Goal: Transaction & Acquisition: Purchase product/service

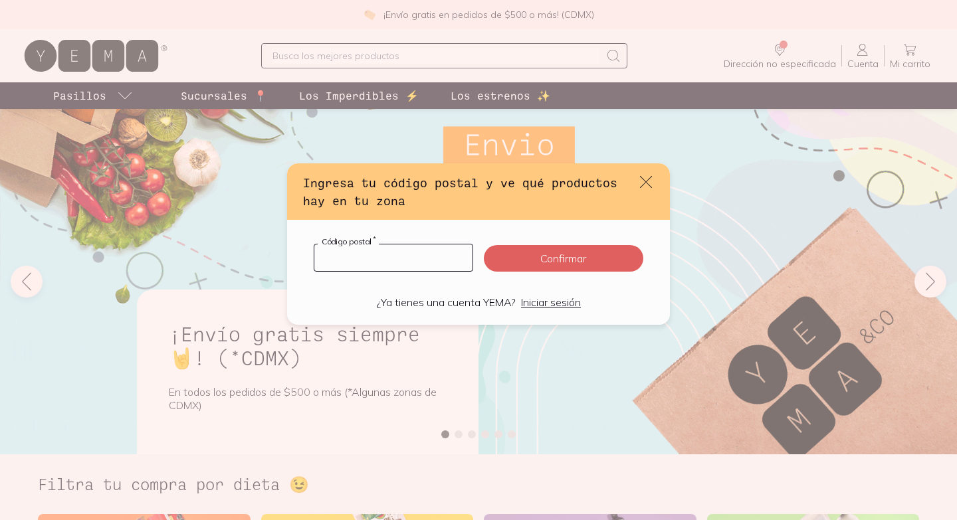
click at [417, 263] on input "default" at bounding box center [393, 258] width 158 height 27
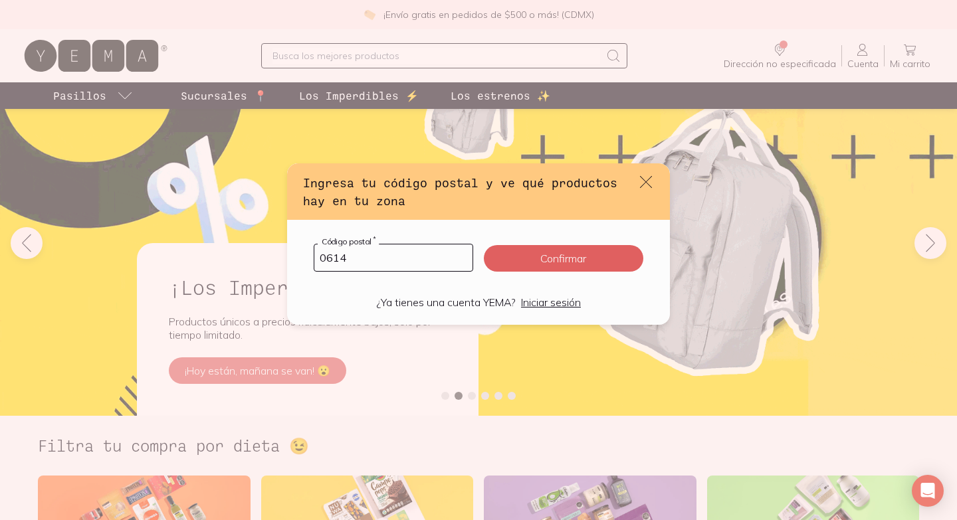
type input "06140"
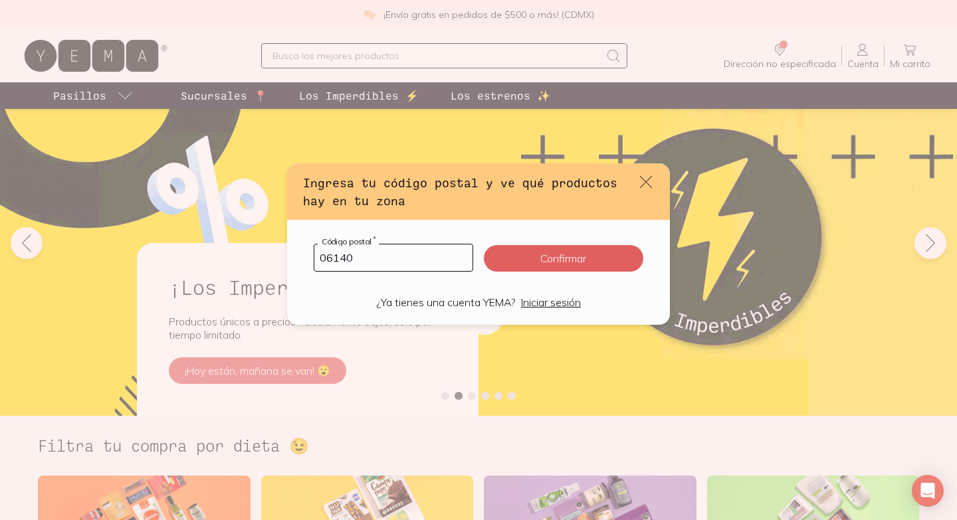
click button "Confirmar" at bounding box center [563, 258] width 159 height 27
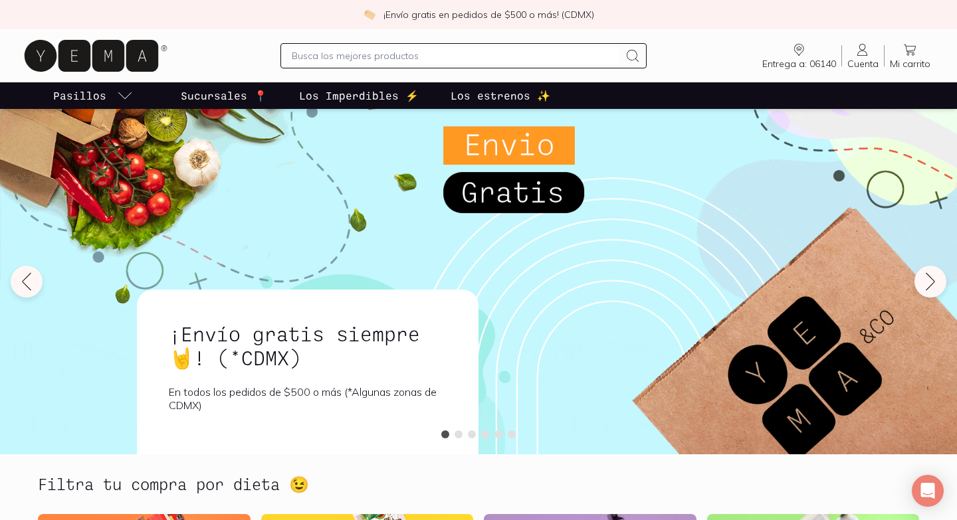
click at [442, 51] on input "text" at bounding box center [455, 56] width 327 height 16
type input "yogurt"
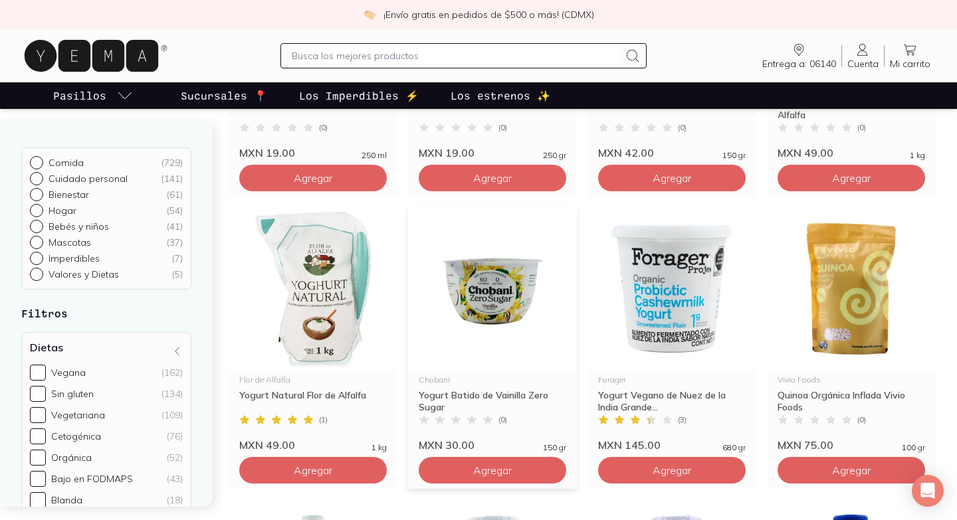
scroll to position [641, 0]
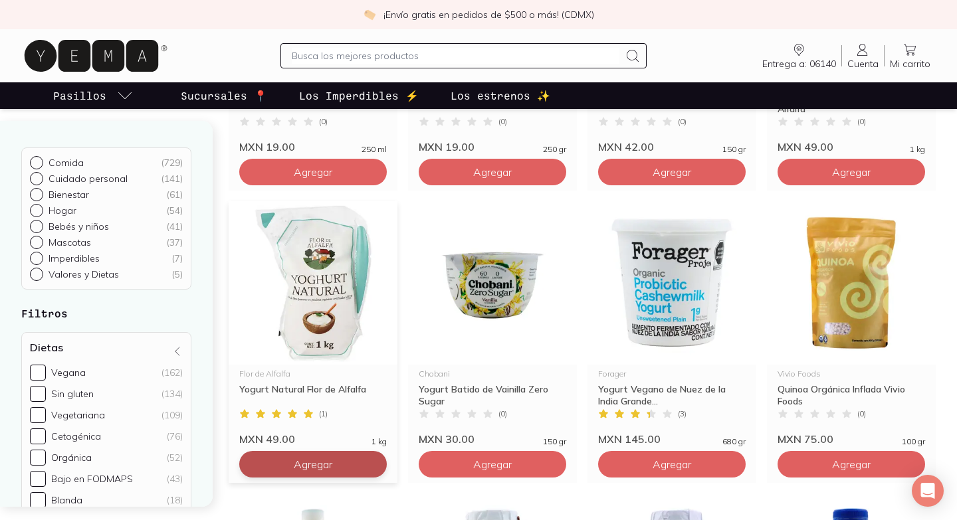
click at [308, 460] on span "Agregar" at bounding box center [313, 464] width 39 height 13
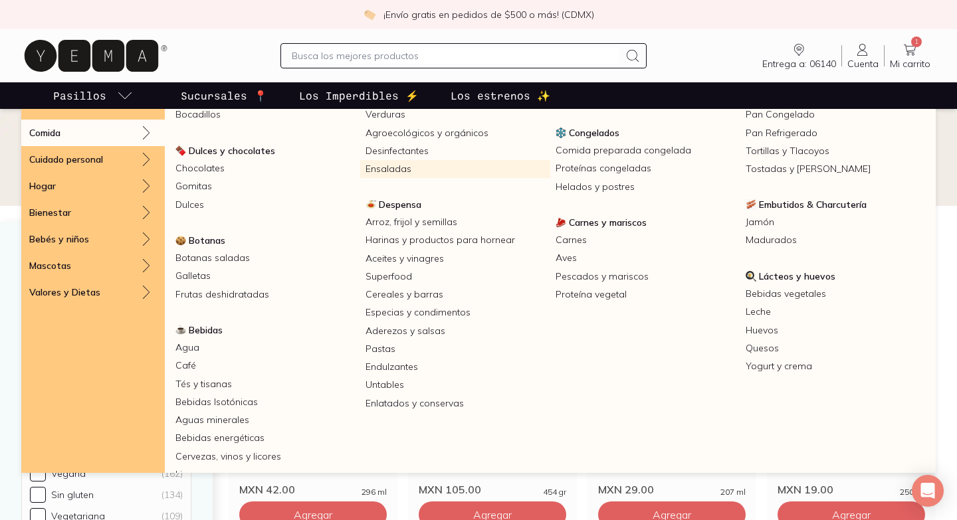
scroll to position [81, 0]
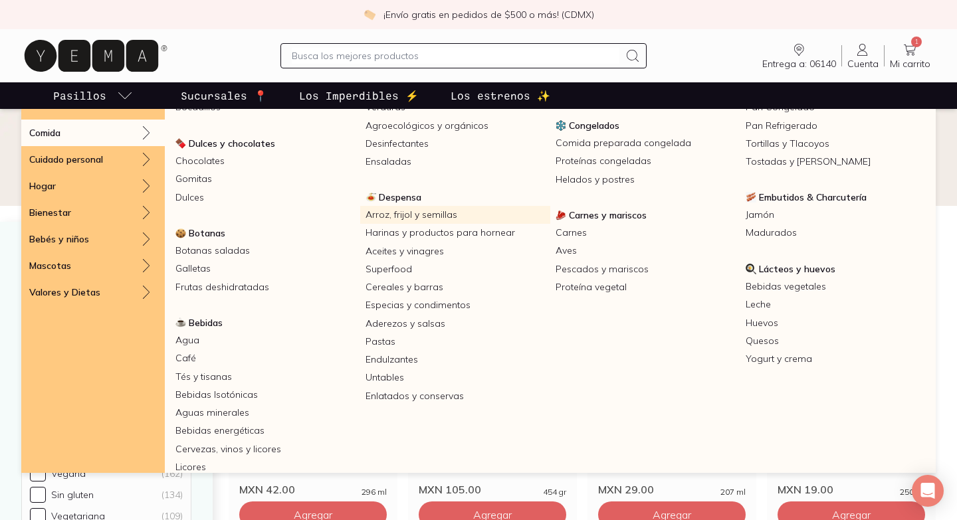
click at [422, 213] on link "Arroz, frijol y semillas" at bounding box center [455, 215] width 190 height 18
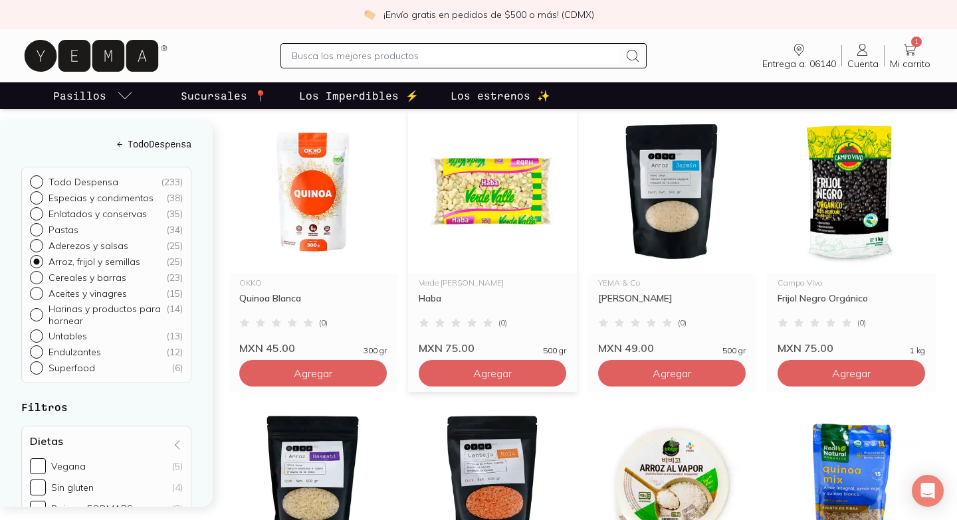
scroll to position [186, 0]
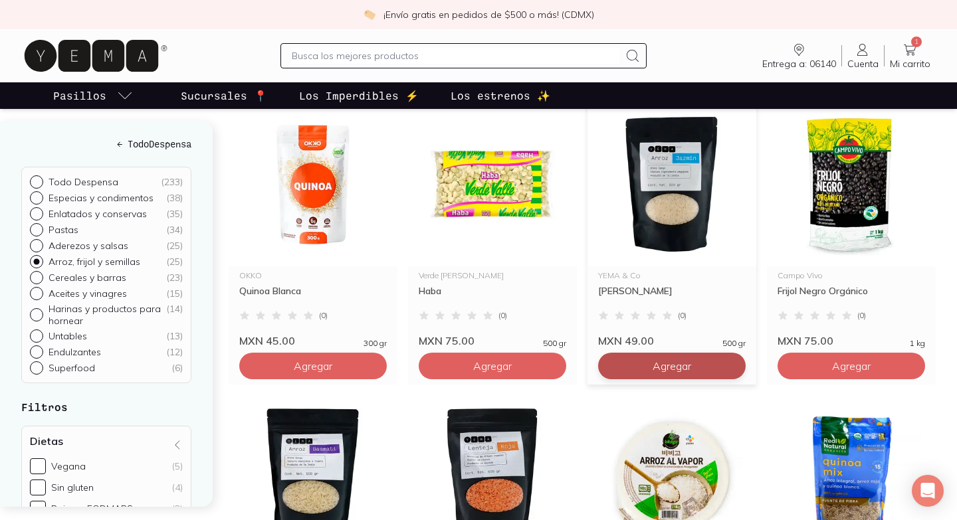
click at [649, 368] on button "Agregar" at bounding box center [672, 366] width 148 height 27
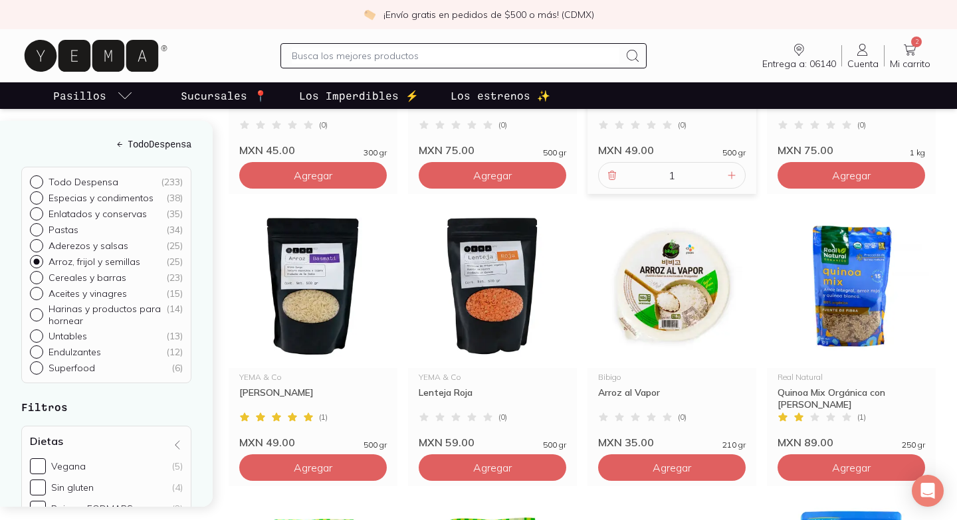
scroll to position [383, 0]
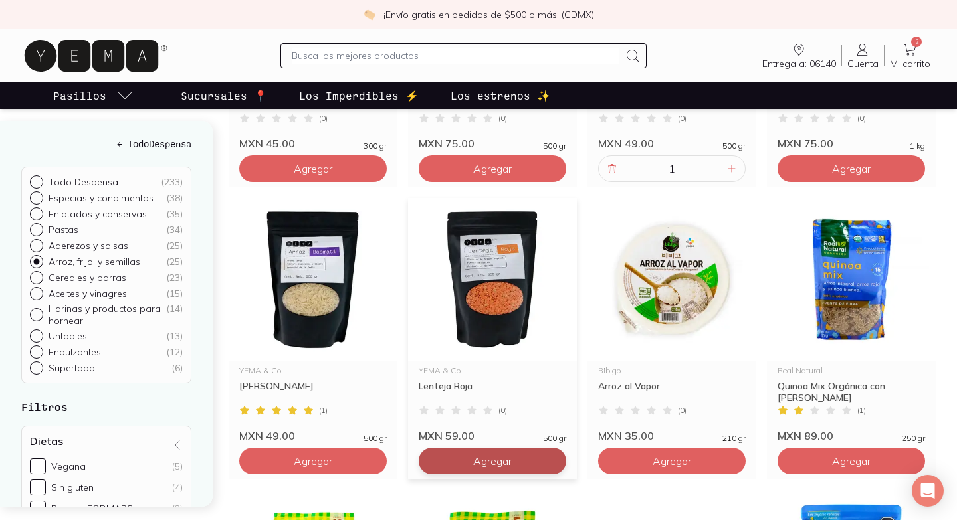
click at [517, 460] on button "Agregar" at bounding box center [493, 461] width 148 height 27
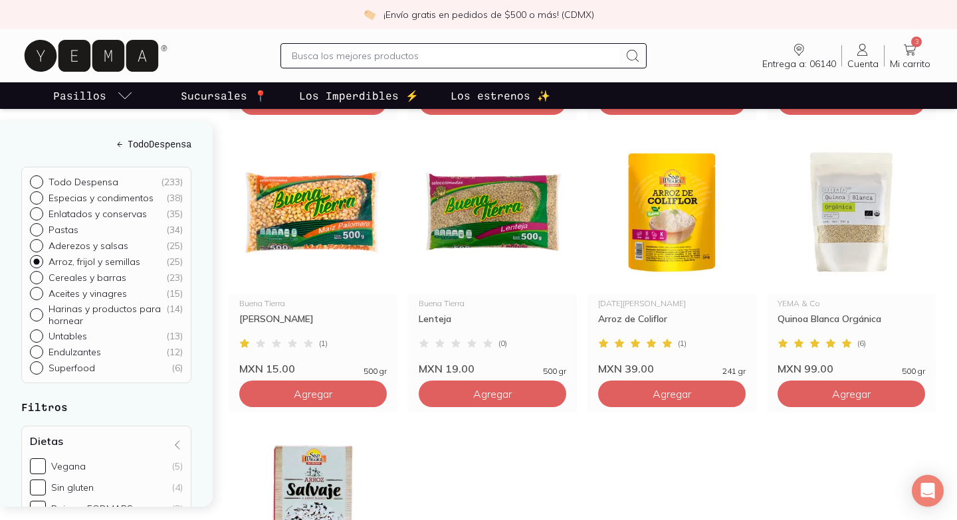
scroll to position [1617, 0]
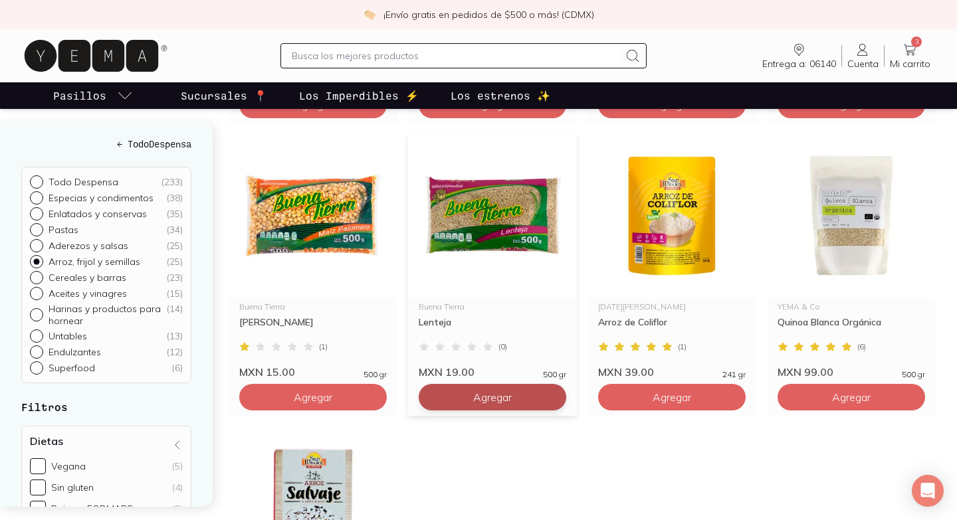
click at [522, 391] on button "Agregar" at bounding box center [493, 397] width 148 height 27
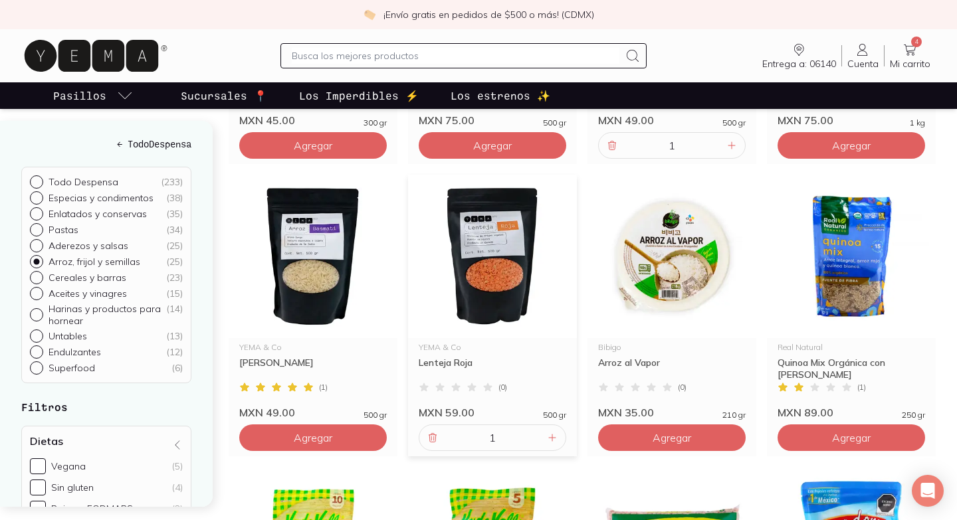
scroll to position [420, 0]
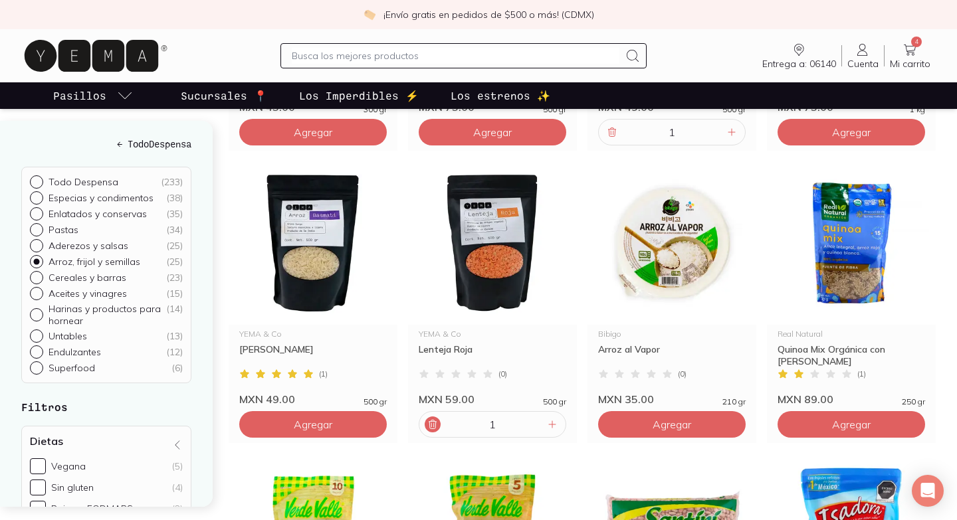
click at [428, 427] on icon at bounding box center [432, 424] width 11 height 11
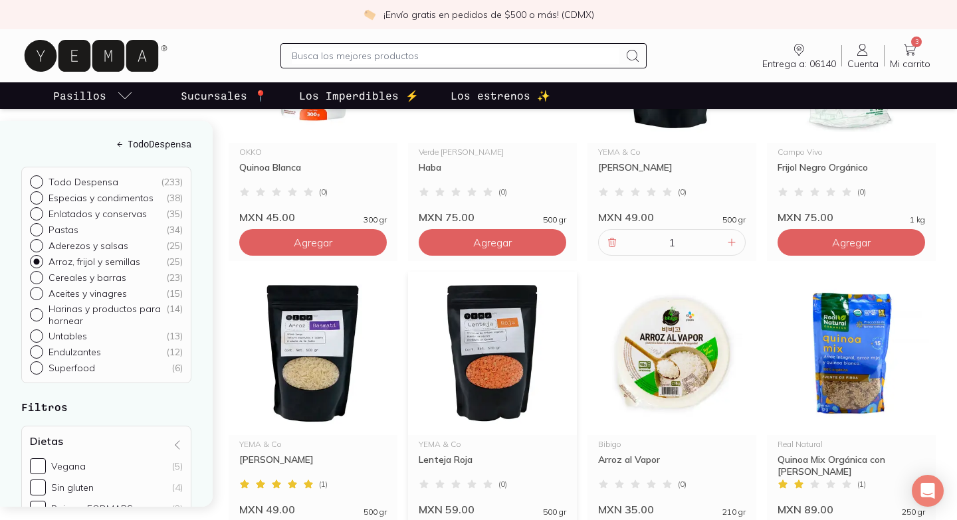
scroll to position [0, 0]
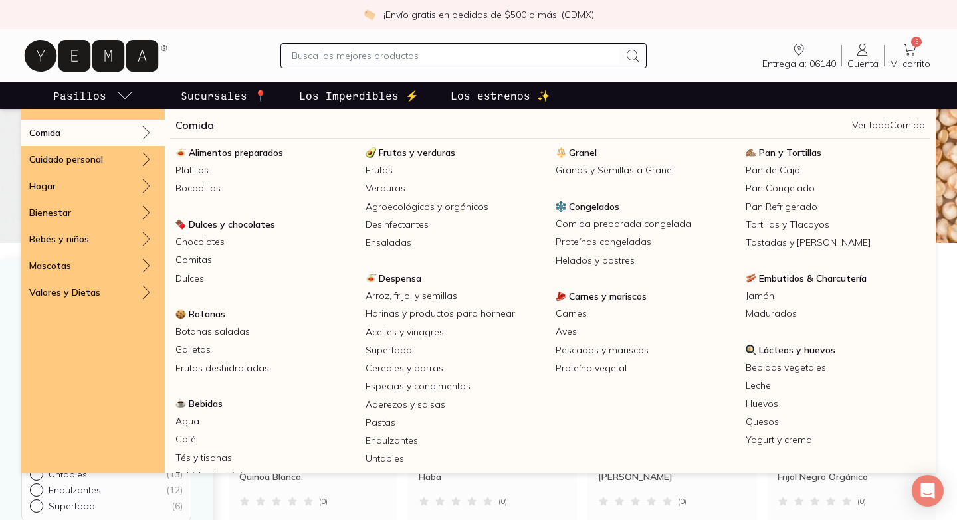
click at [118, 95] on icon "pasillo-todos-link" at bounding box center [125, 96] width 16 height 16
click at [413, 352] on link "Superfood" at bounding box center [455, 351] width 190 height 18
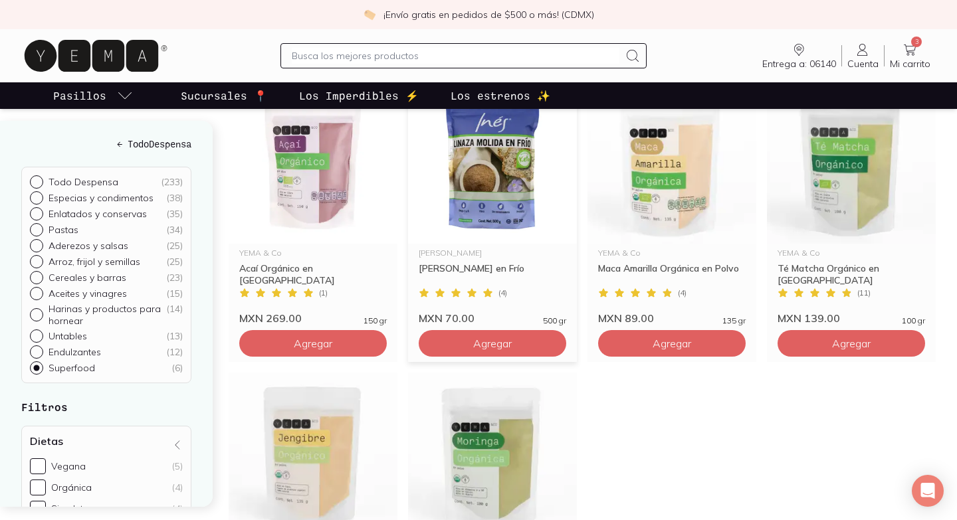
scroll to position [165, 0]
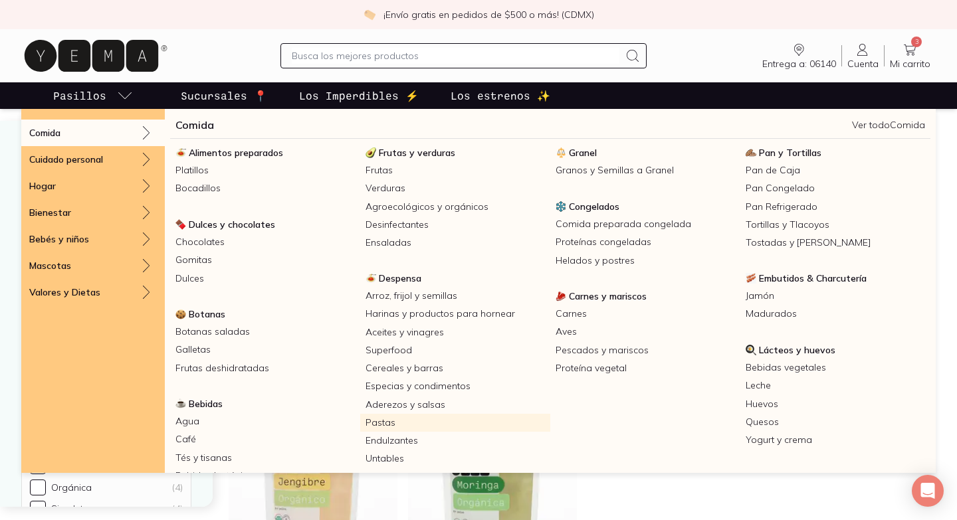
click at [402, 423] on link "Pastas" at bounding box center [455, 423] width 190 height 18
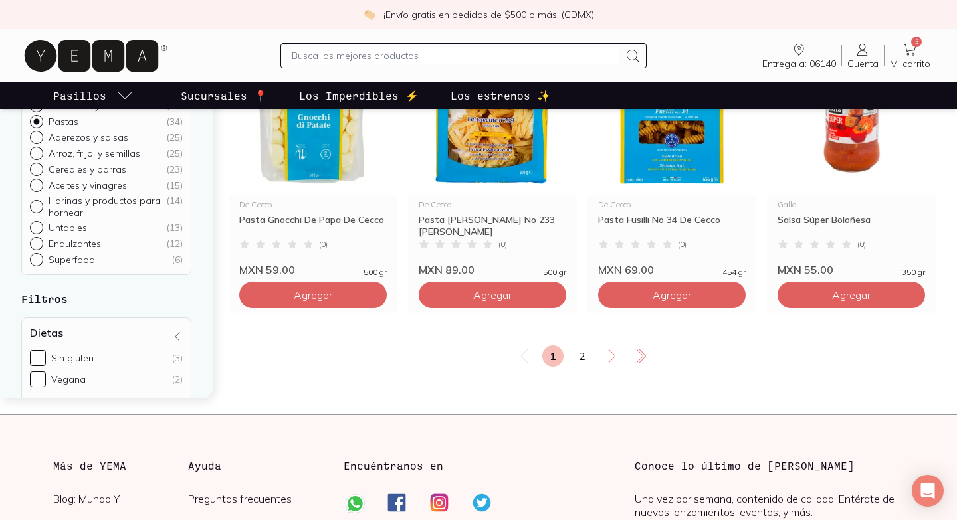
scroll to position [2322, 0]
click at [576, 346] on link "2" at bounding box center [581, 356] width 21 height 21
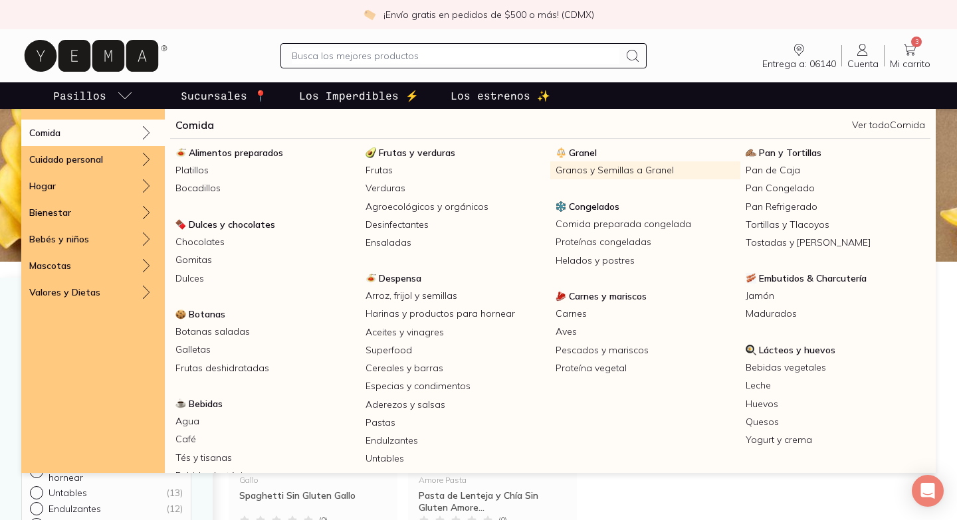
click at [599, 170] on link "Granos y Semillas a Granel" at bounding box center [645, 170] width 190 height 18
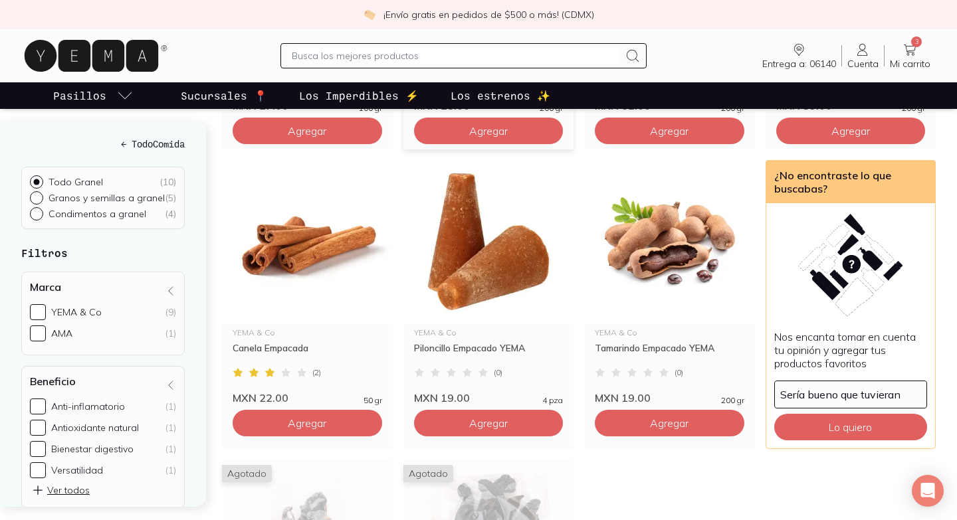
scroll to position [417, 0]
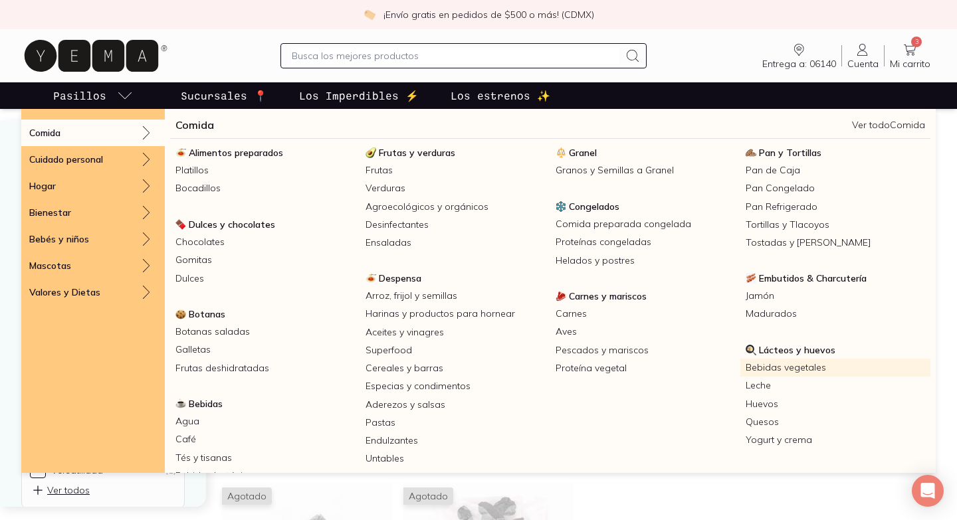
click at [781, 367] on link "Bebidas vegetales" at bounding box center [835, 368] width 190 height 18
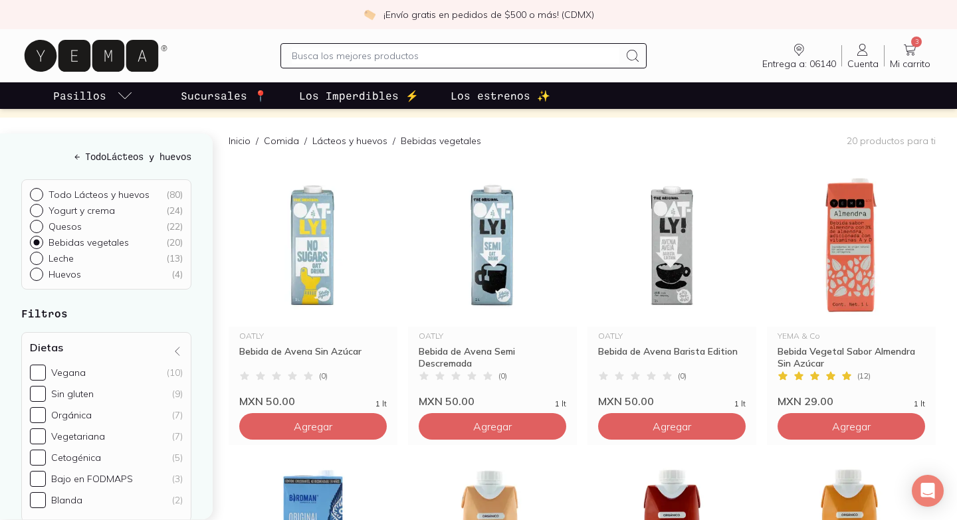
scroll to position [126, 0]
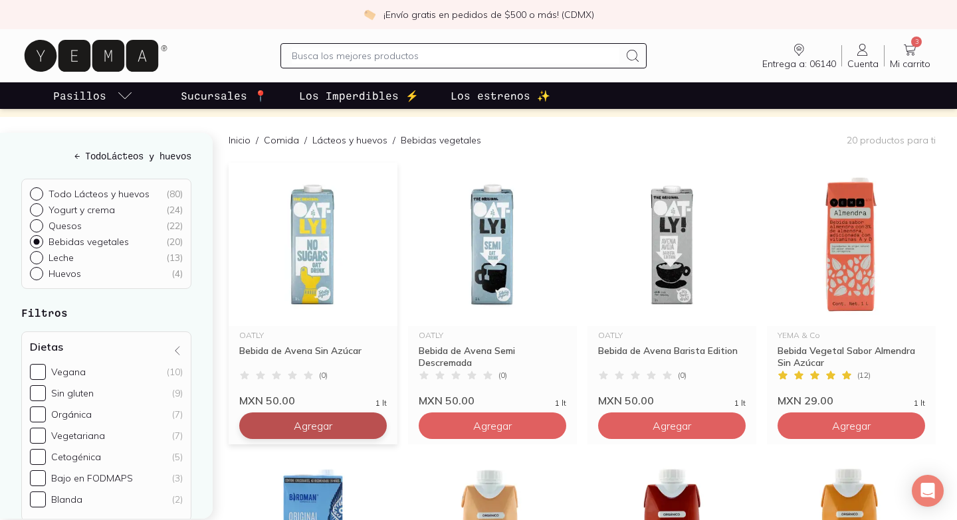
click at [308, 419] on span "Agregar" at bounding box center [313, 425] width 39 height 13
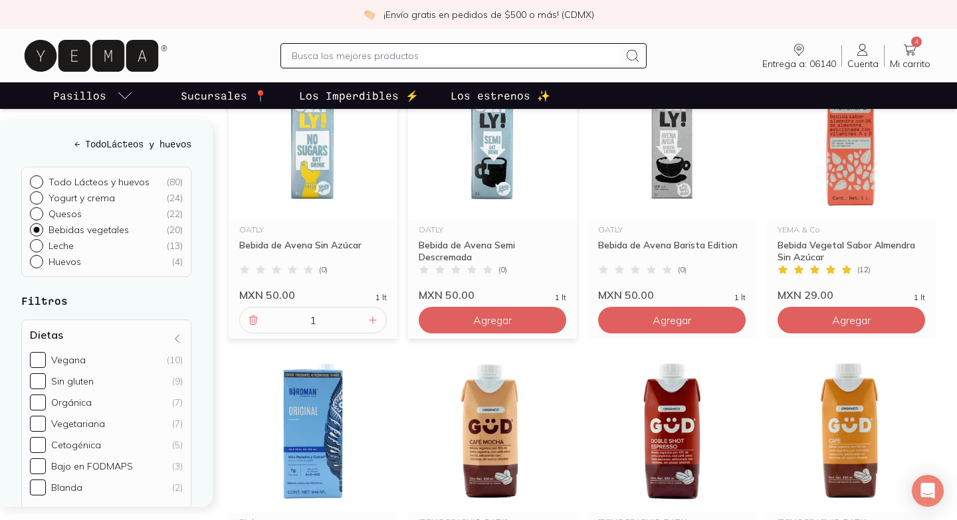
scroll to position [0, 0]
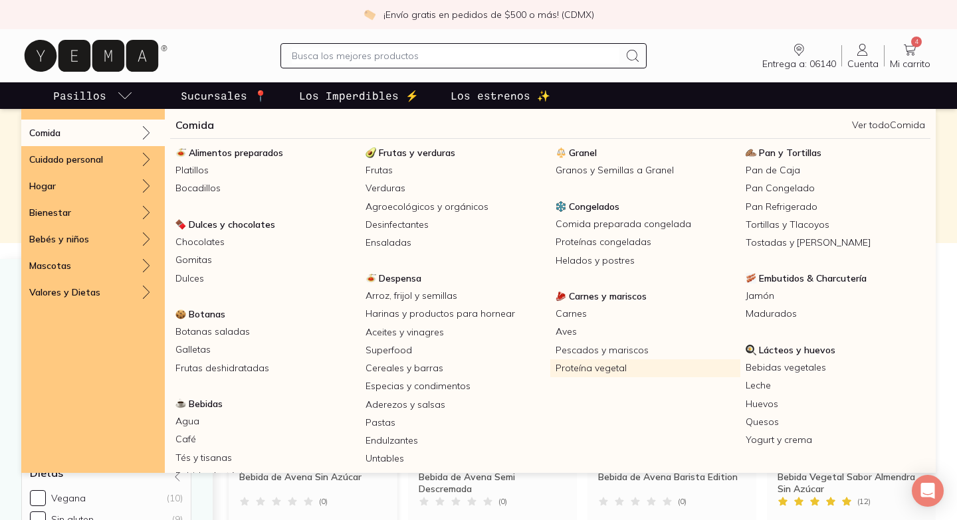
click at [585, 363] on link "Proteína vegetal" at bounding box center [645, 368] width 190 height 18
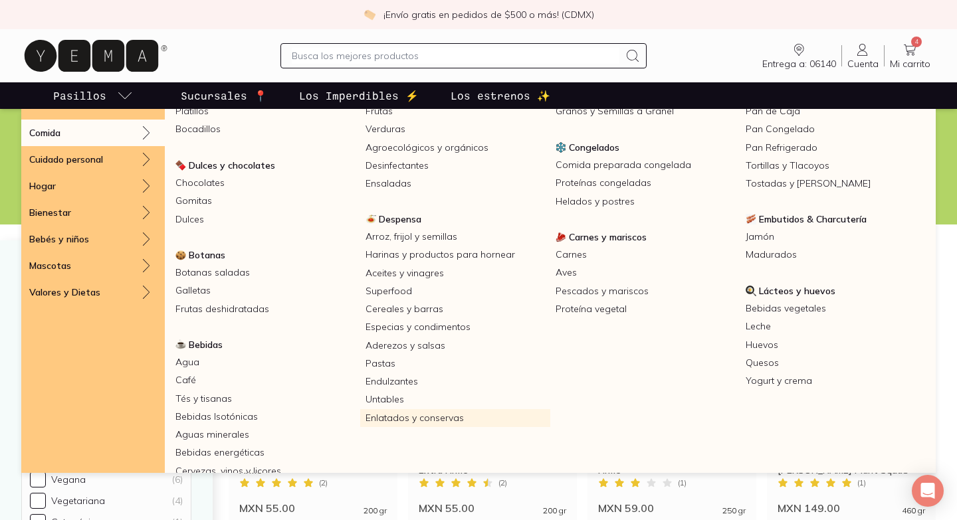
scroll to position [138, 0]
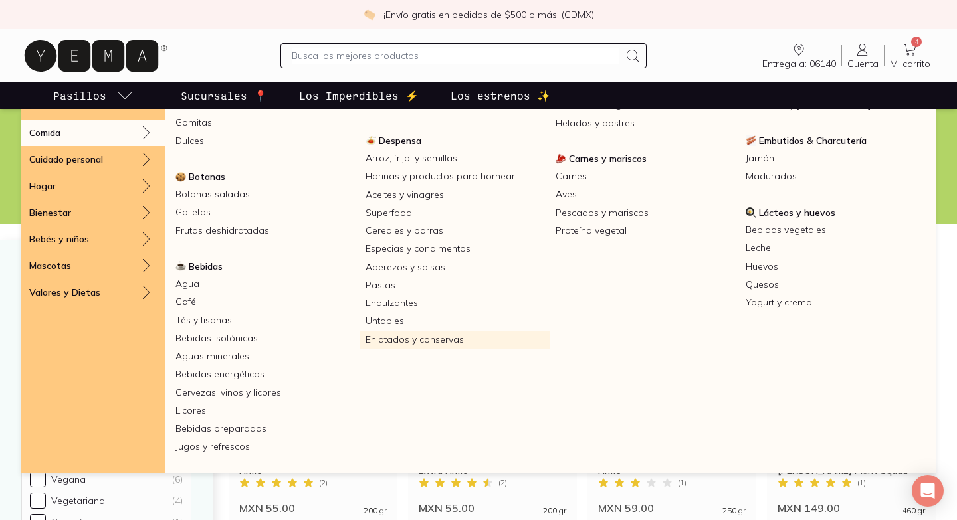
click at [429, 338] on link "Enlatados y conservas" at bounding box center [455, 340] width 190 height 18
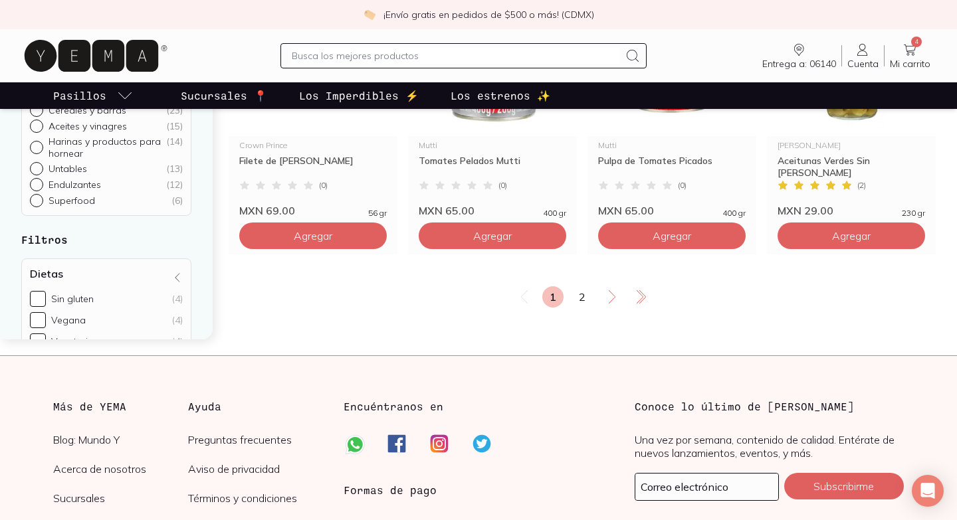
scroll to position [2352, 0]
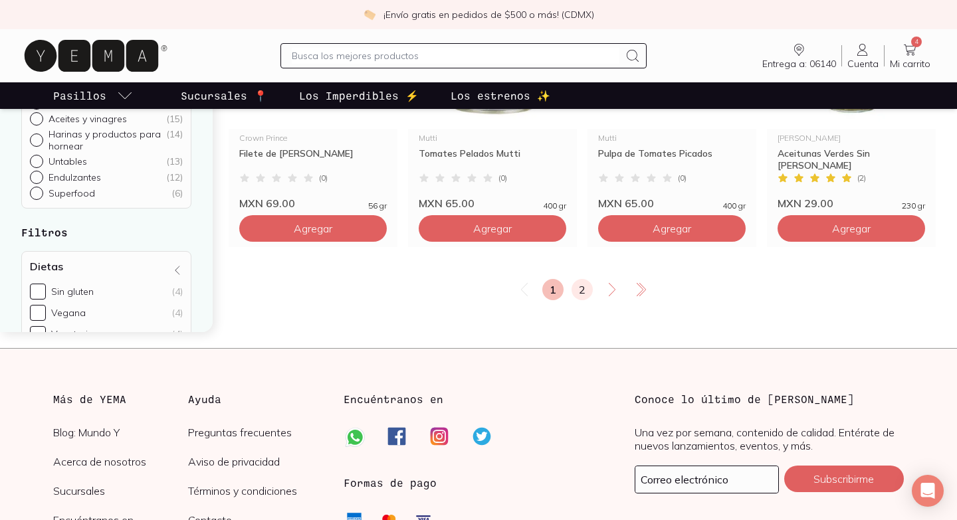
click at [582, 294] on link "2" at bounding box center [581, 289] width 21 height 21
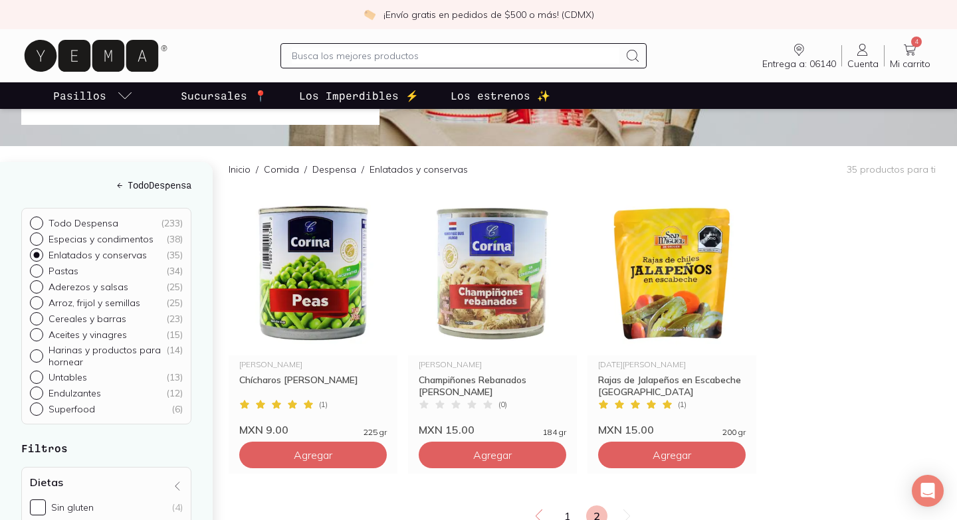
scroll to position [108, 0]
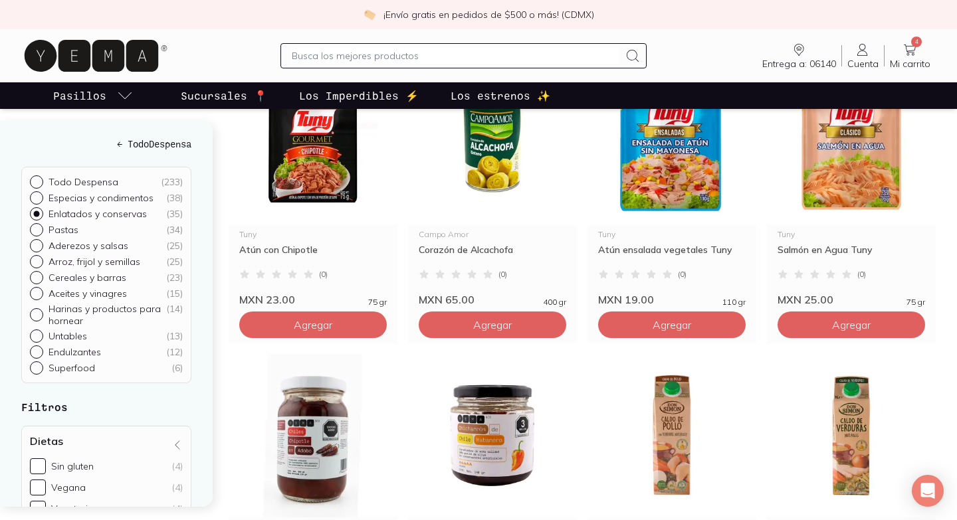
scroll to position [165, 0]
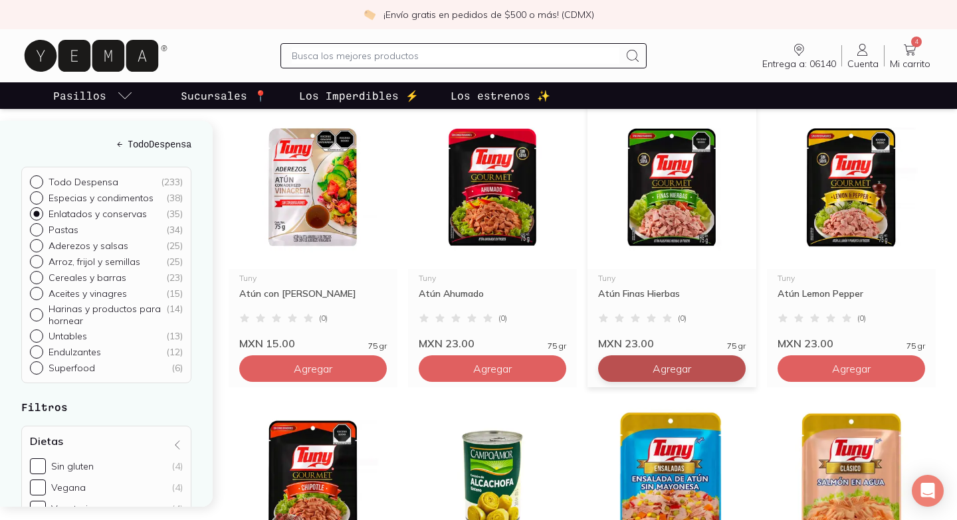
click at [660, 369] on span "Agregar" at bounding box center [672, 368] width 39 height 13
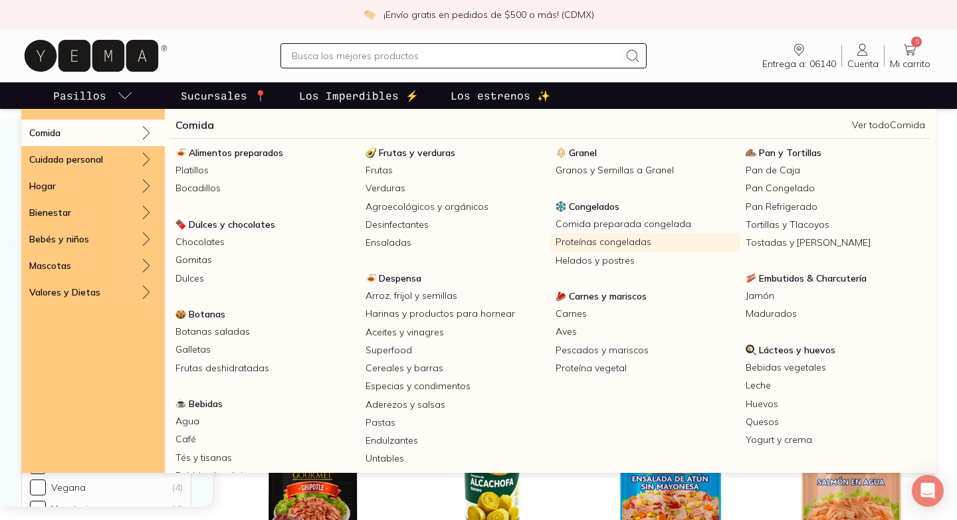
click at [616, 243] on link "Proteínas congeladas" at bounding box center [645, 242] width 190 height 18
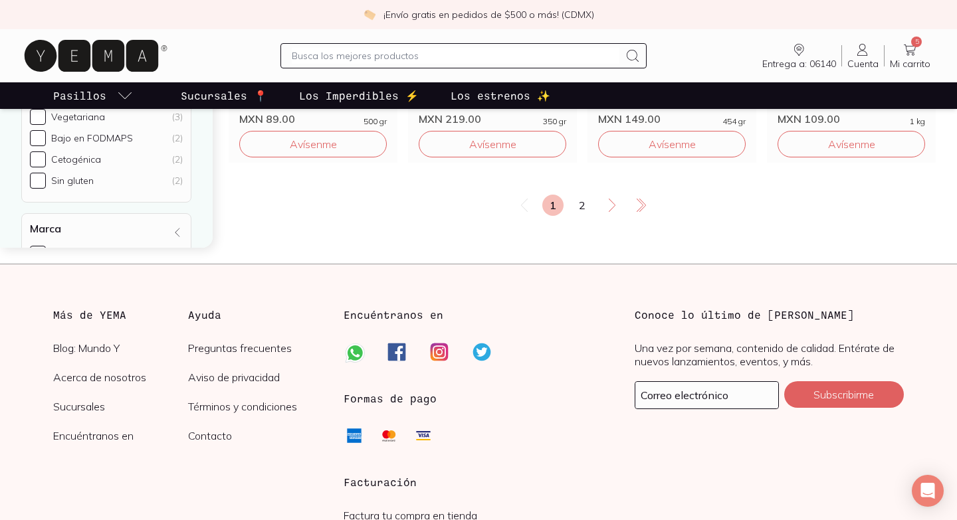
scroll to position [2462, 0]
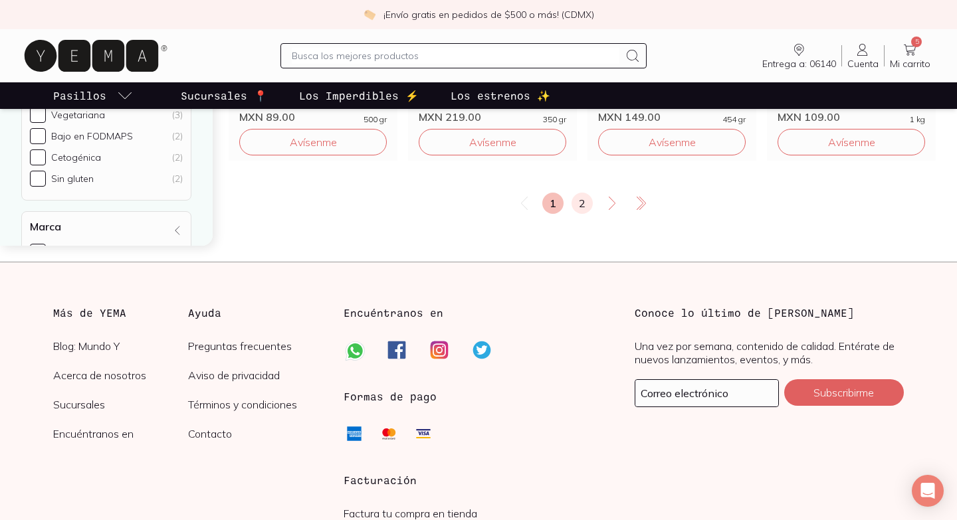
click at [581, 209] on link "2" at bounding box center [581, 203] width 21 height 21
